Goal: Navigation & Orientation: Go to known website

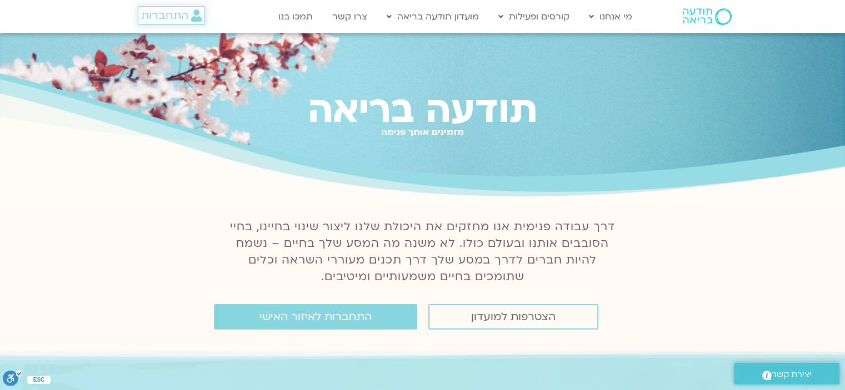
click at [184, 18] on span "התחברות" at bounding box center [164, 15] width 47 height 12
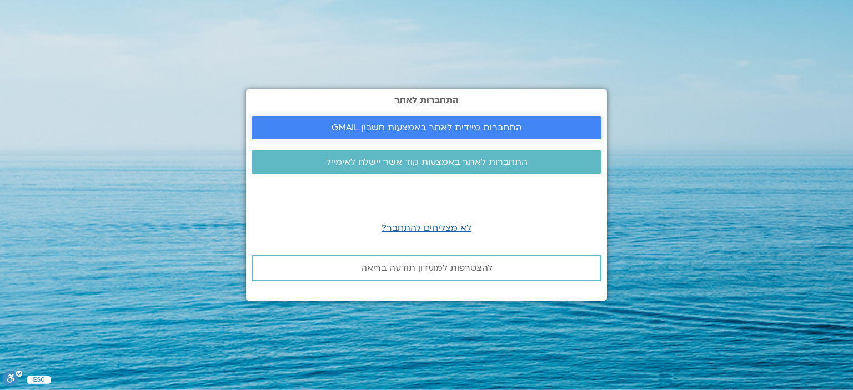
click at [458, 124] on span "התחברות מיידית לאתר באמצעות חשבון GMAIL" at bounding box center [427, 128] width 191 height 10
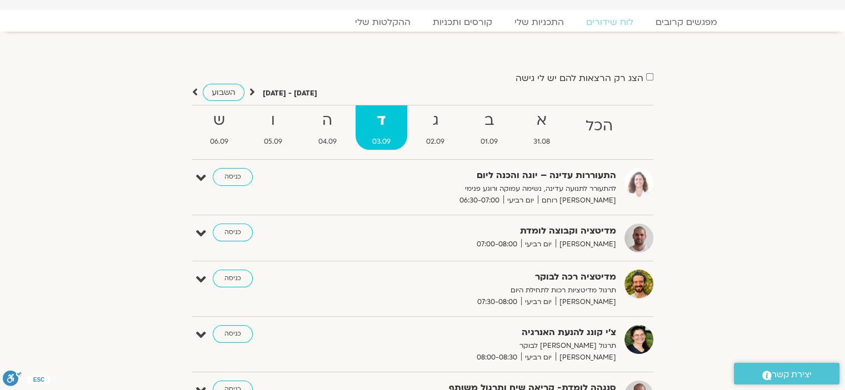
scroll to position [31, 0]
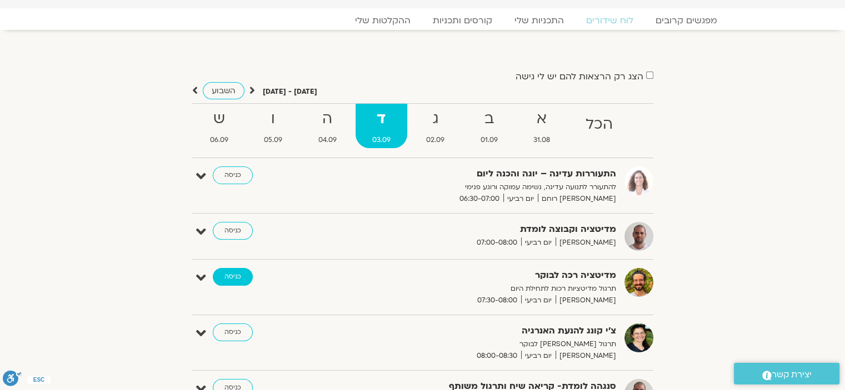
click at [237, 277] on link "כניסה" at bounding box center [233, 277] width 40 height 18
